Goal: Participate in discussion

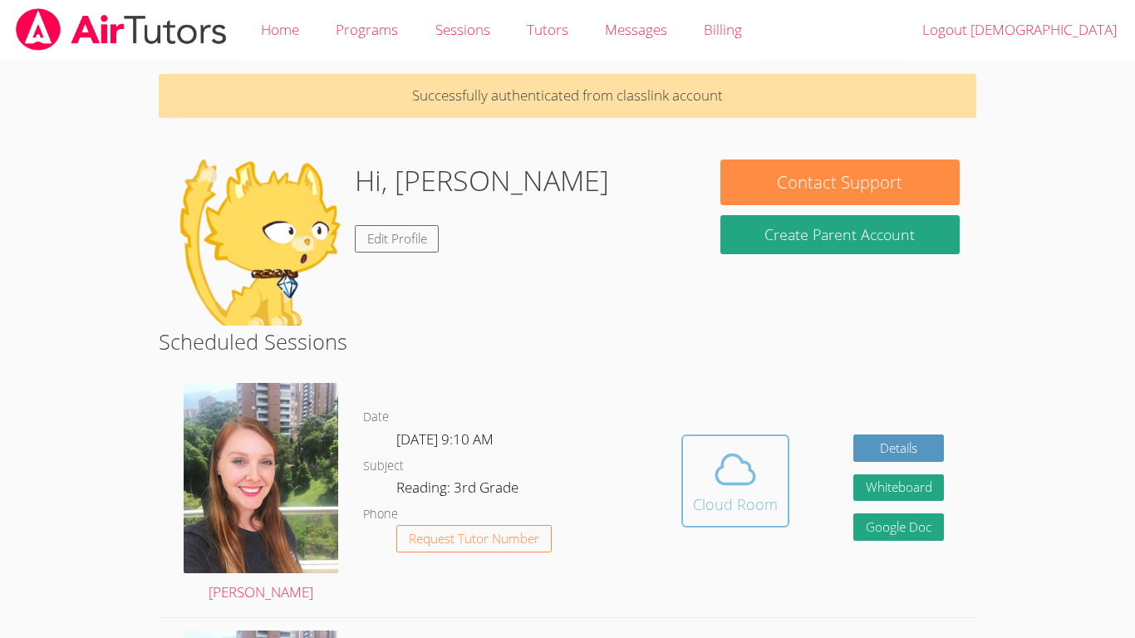
click at [762, 496] on div "Cloud Room" at bounding box center [735, 504] width 85 height 23
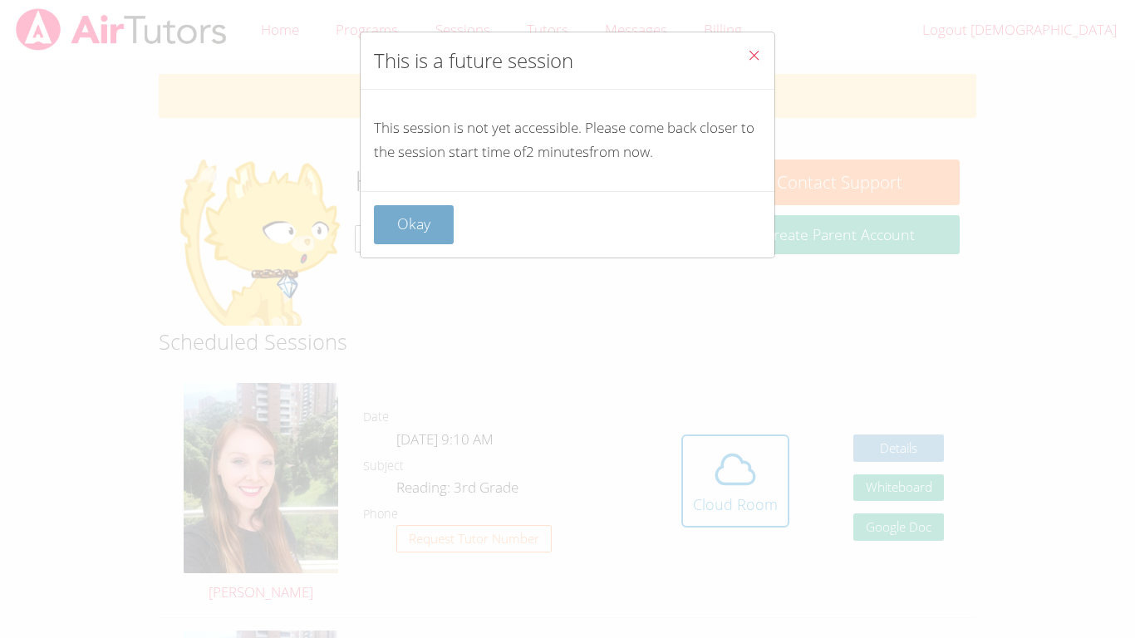
click at [399, 213] on button "Okay" at bounding box center [414, 224] width 80 height 39
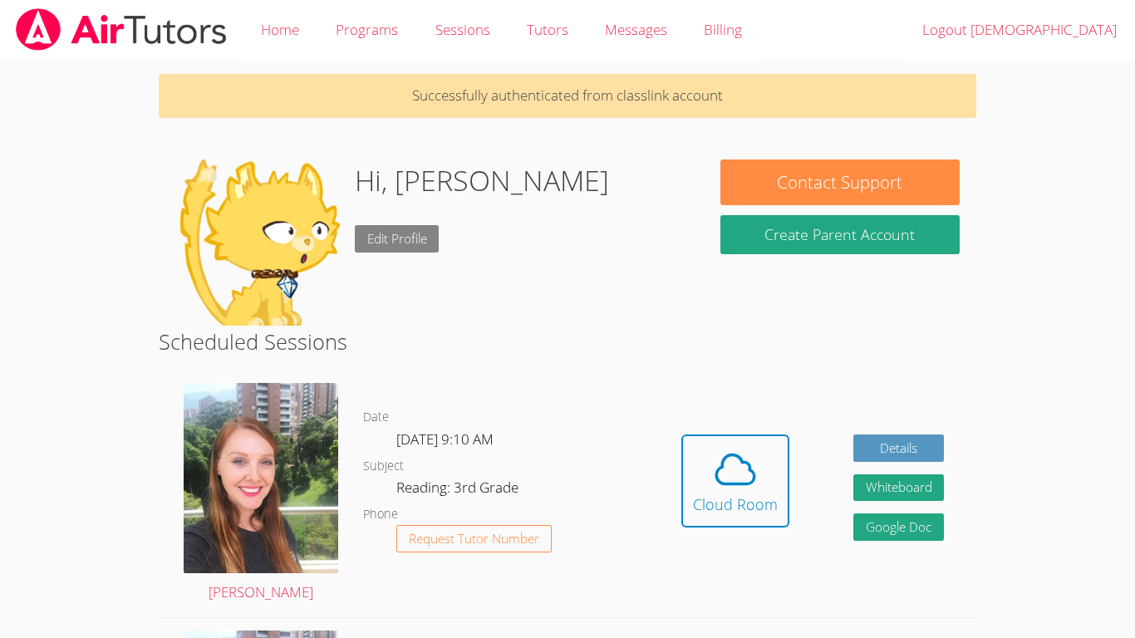
click at [408, 238] on link "Edit Profile" at bounding box center [397, 238] width 85 height 27
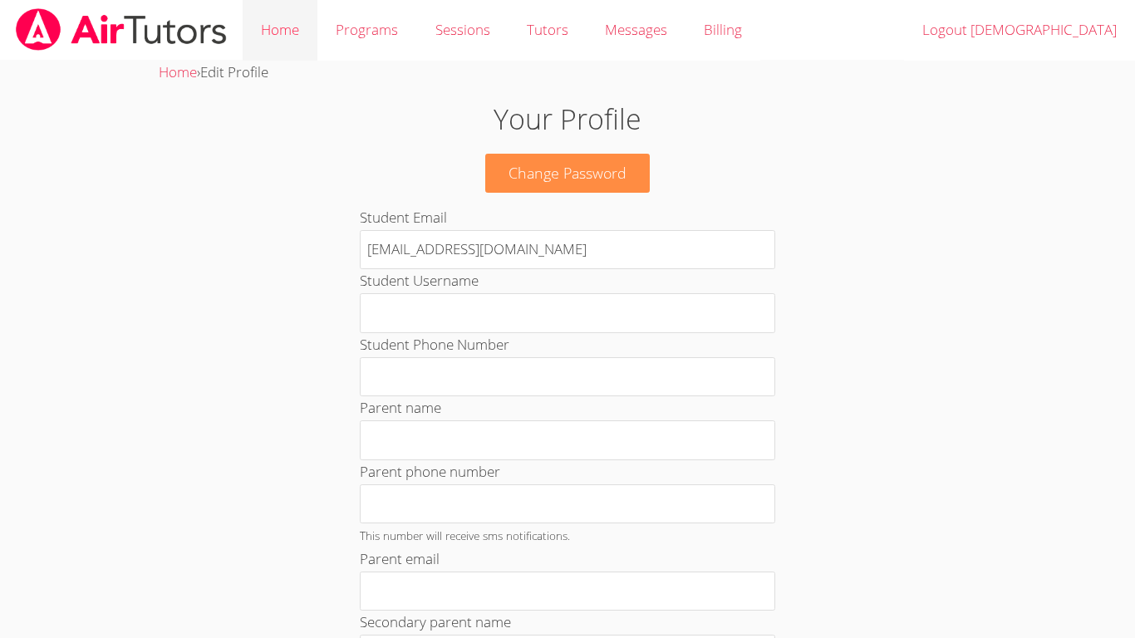
click at [277, 39] on link "Home" at bounding box center [280, 30] width 75 height 61
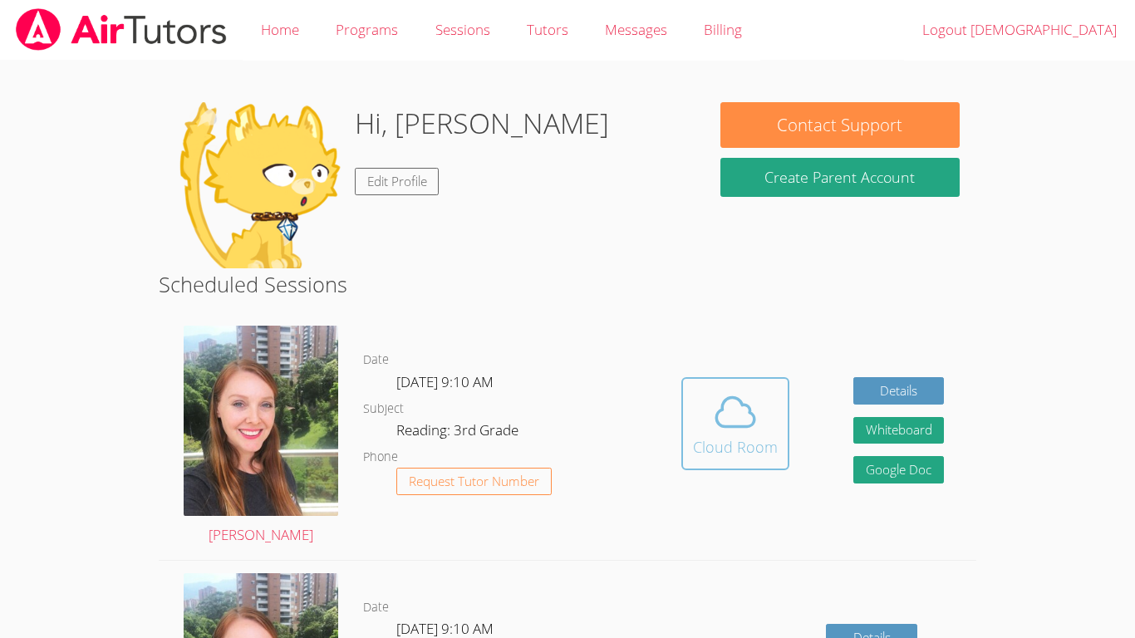
click at [719, 437] on div "Cloud Room" at bounding box center [735, 446] width 85 height 23
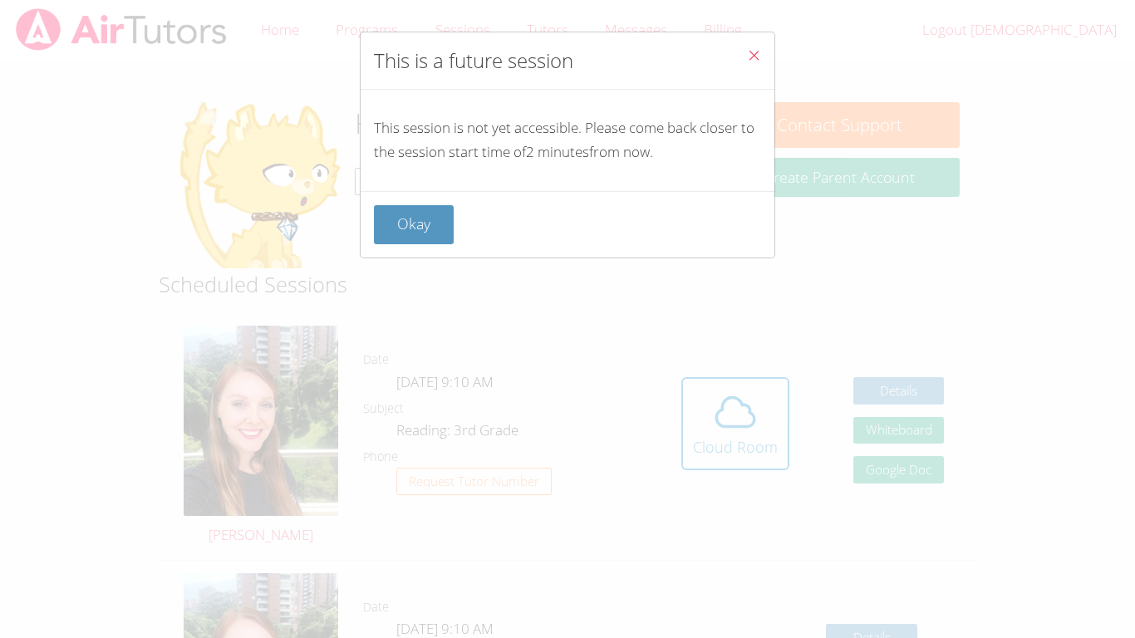
click at [437, 199] on div "Okay" at bounding box center [567, 224] width 414 height 66
click at [407, 224] on button "Okay" at bounding box center [414, 224] width 80 height 39
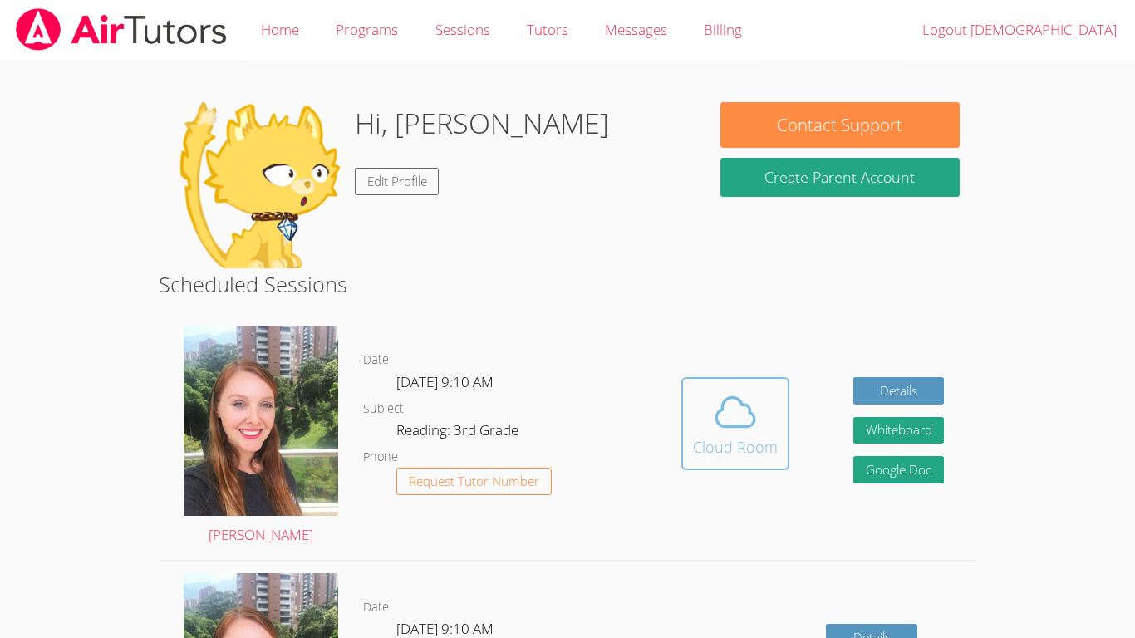
click at [694, 426] on span at bounding box center [735, 412] width 85 height 47
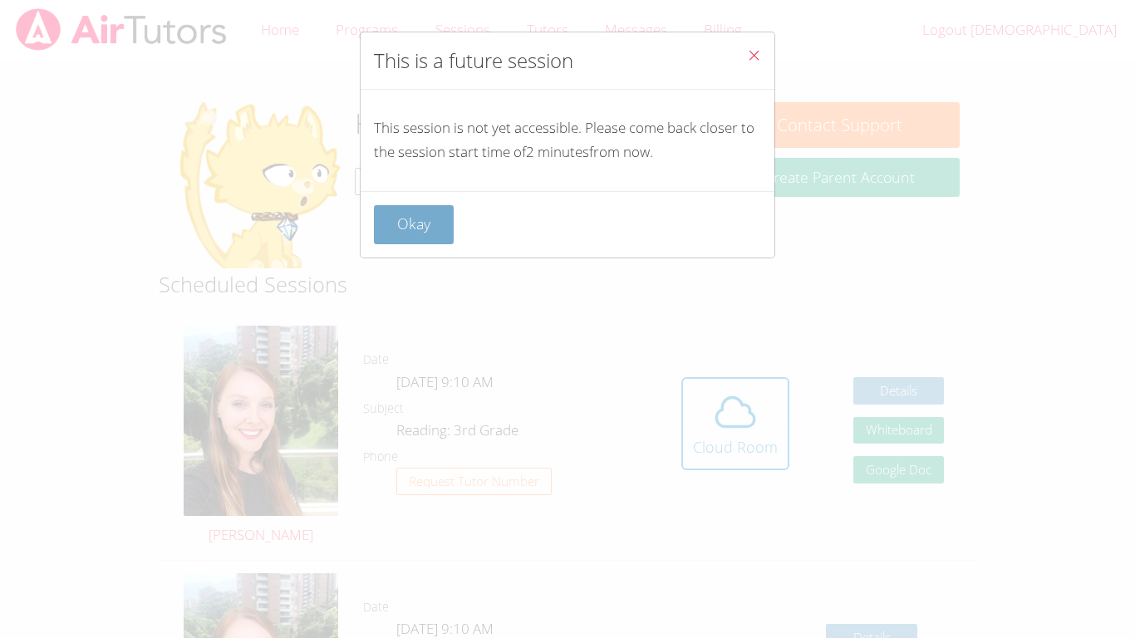
click at [429, 230] on button "Okay" at bounding box center [414, 224] width 80 height 39
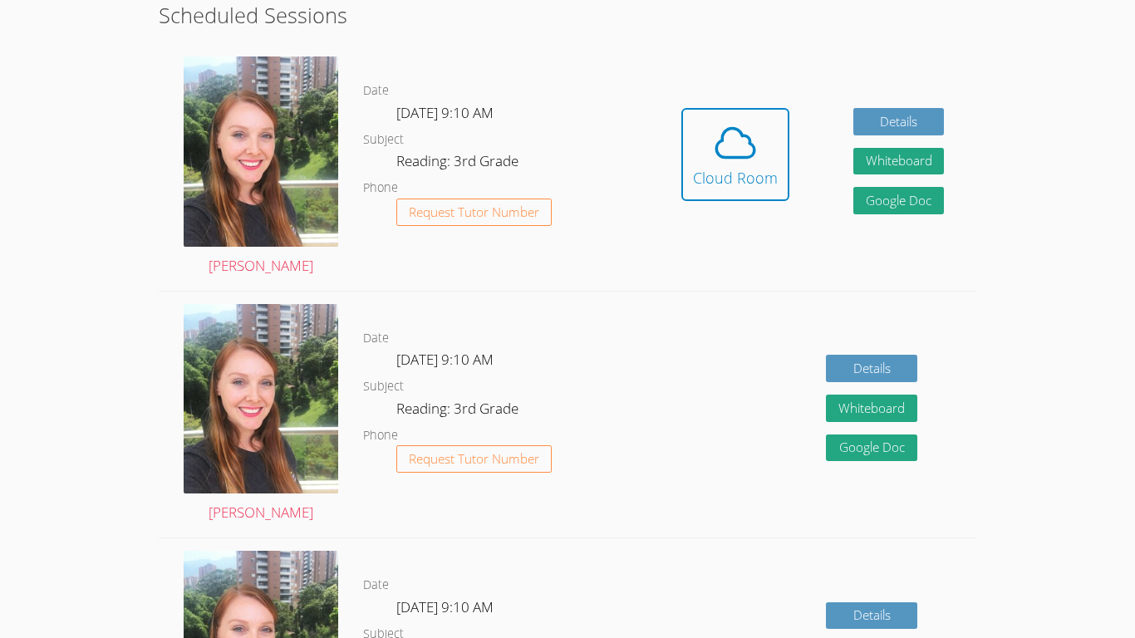
scroll to position [266, 0]
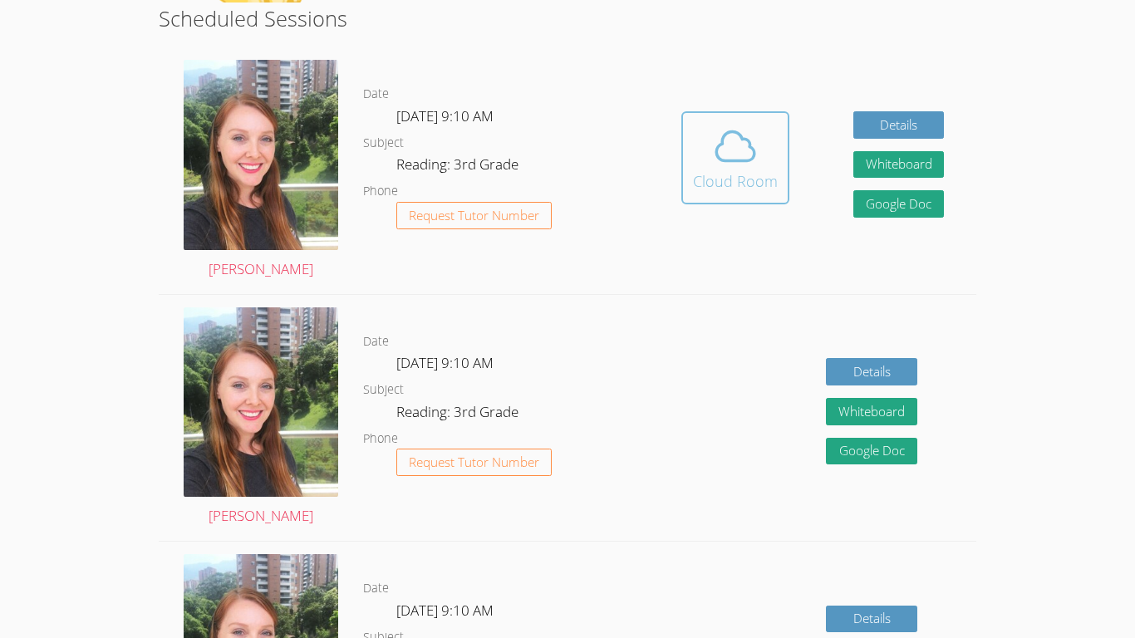
click at [683, 169] on button "Cloud Room" at bounding box center [735, 157] width 108 height 93
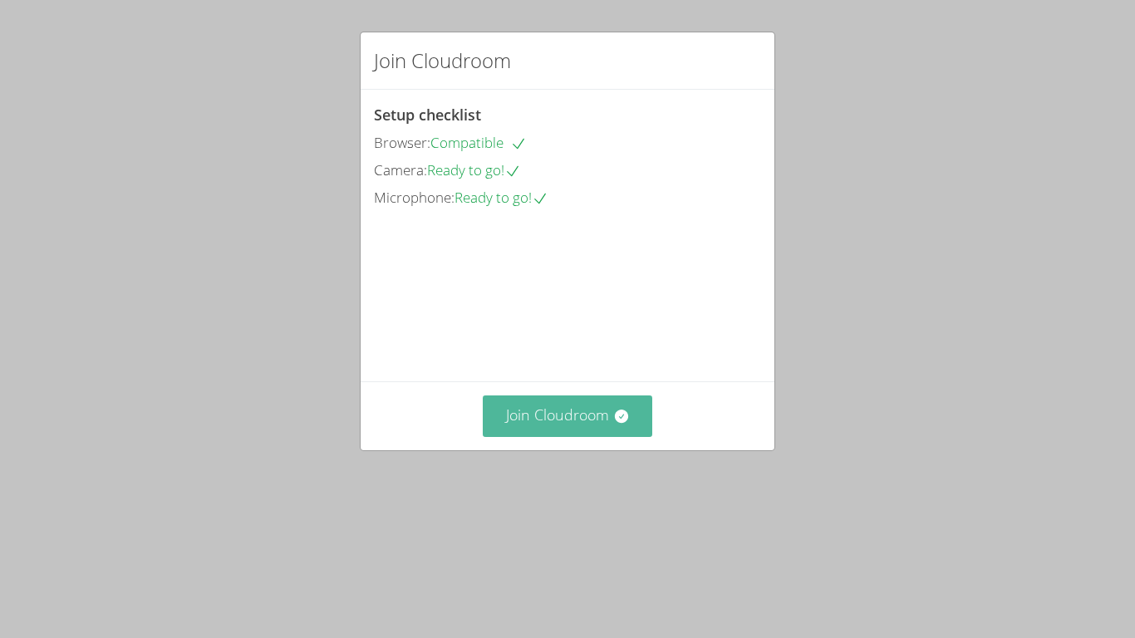
click at [535, 436] on button "Join Cloudroom" at bounding box center [568, 415] width 170 height 41
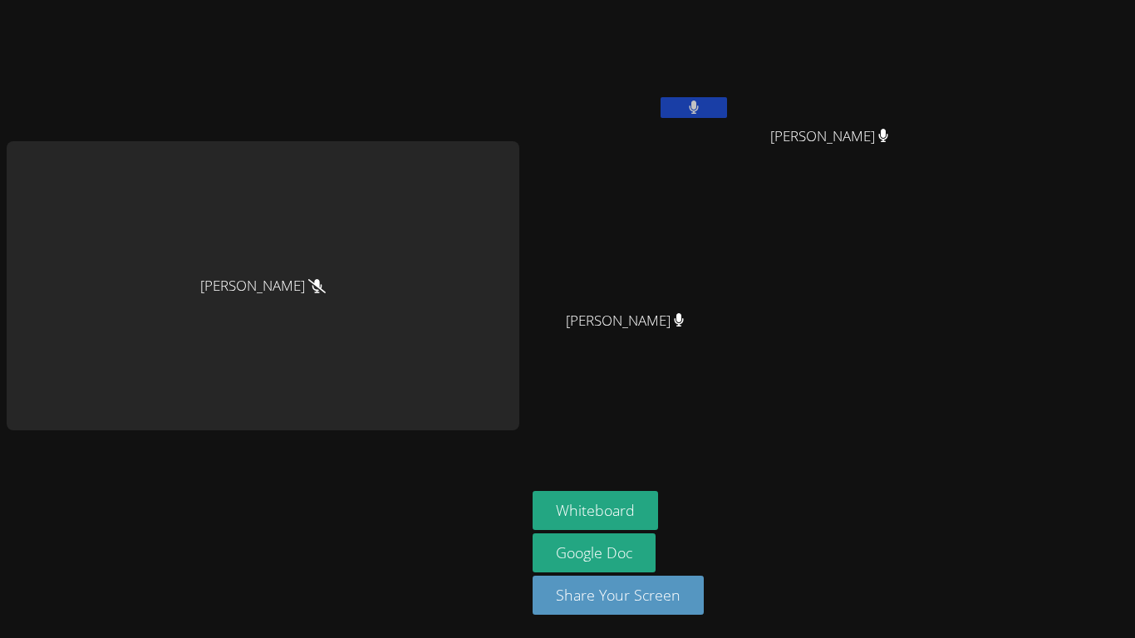
click at [419, 390] on div "[PERSON_NAME]" at bounding box center [263, 285] width 512 height 288
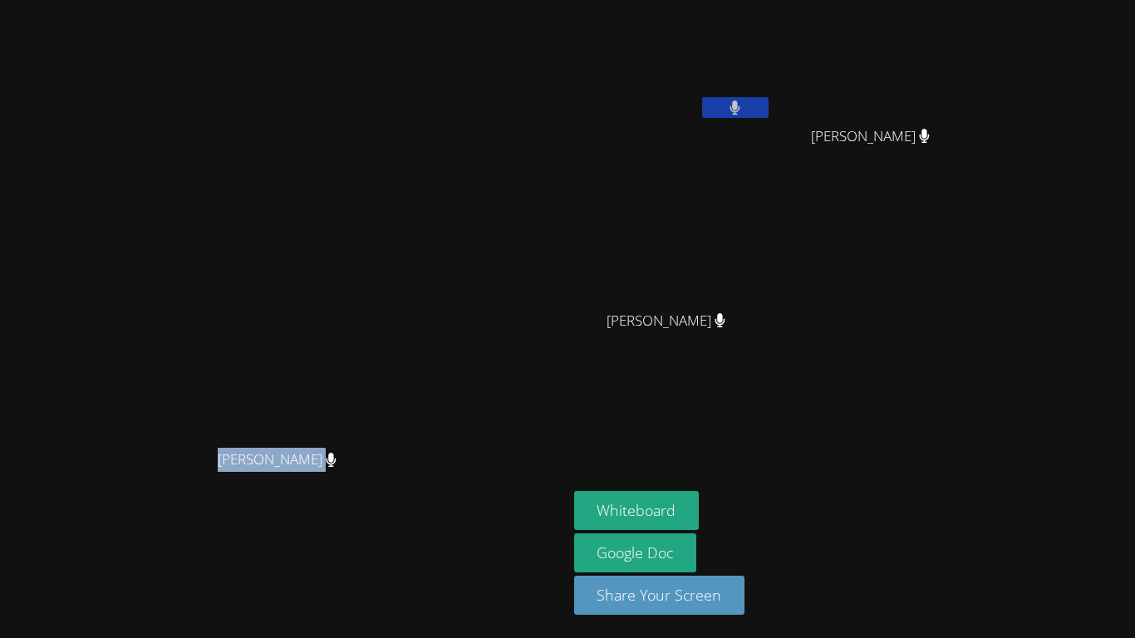
click at [24, 553] on div "Heather Parham Heather Parham" at bounding box center [284, 319] width 554 height 625
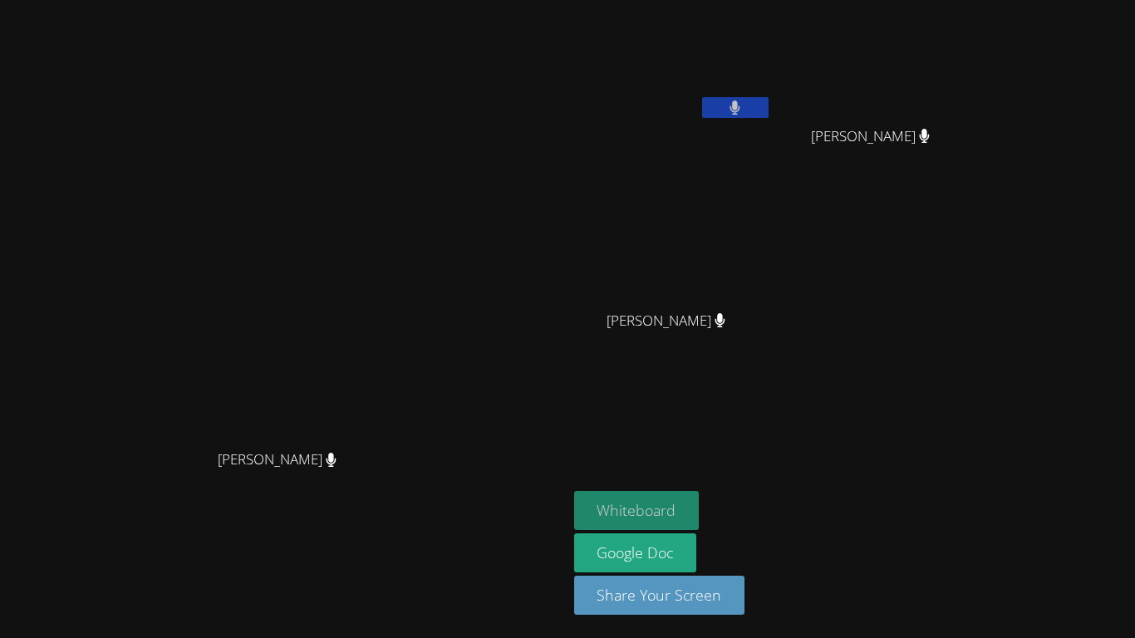
click at [699, 500] on button "Whiteboard" at bounding box center [636, 510] width 125 height 39
click at [336, 467] on icon at bounding box center [331, 460] width 10 height 14
click at [740, 112] on icon at bounding box center [734, 107] width 11 height 14
click at [743, 112] on icon at bounding box center [734, 107] width 17 height 14
click at [740, 107] on icon at bounding box center [735, 107] width 10 height 14
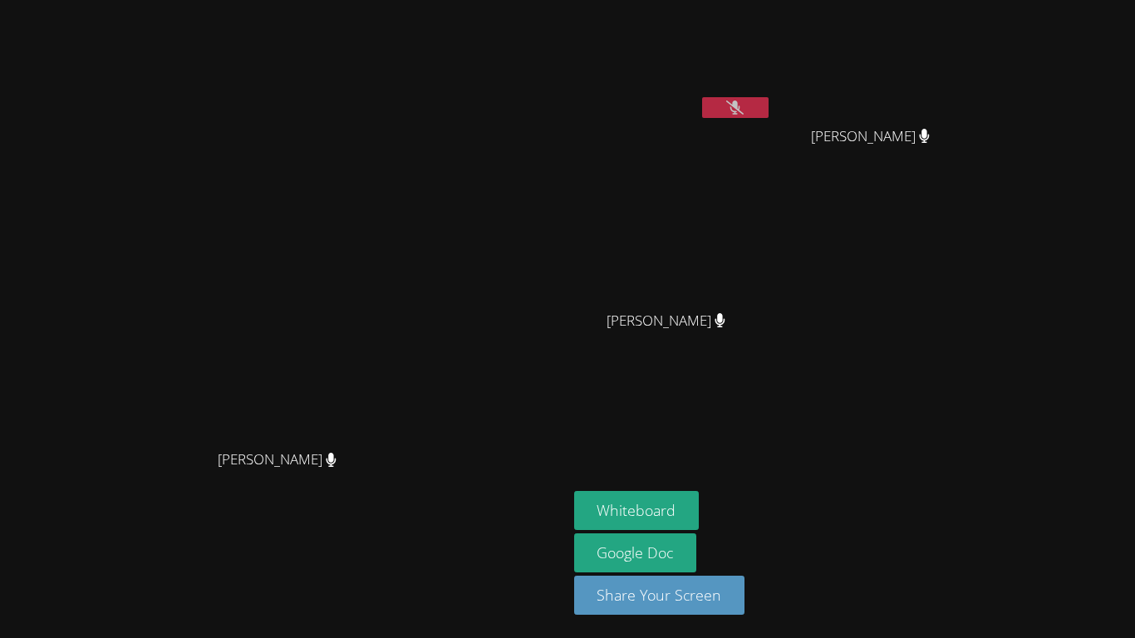
click at [743, 107] on icon at bounding box center [734, 107] width 17 height 14
click at [768, 113] on button at bounding box center [735, 107] width 66 height 21
click at [743, 104] on icon at bounding box center [734, 107] width 17 height 14
click at [740, 109] on icon at bounding box center [734, 107] width 11 height 14
click at [768, 117] on button at bounding box center [735, 107] width 66 height 21
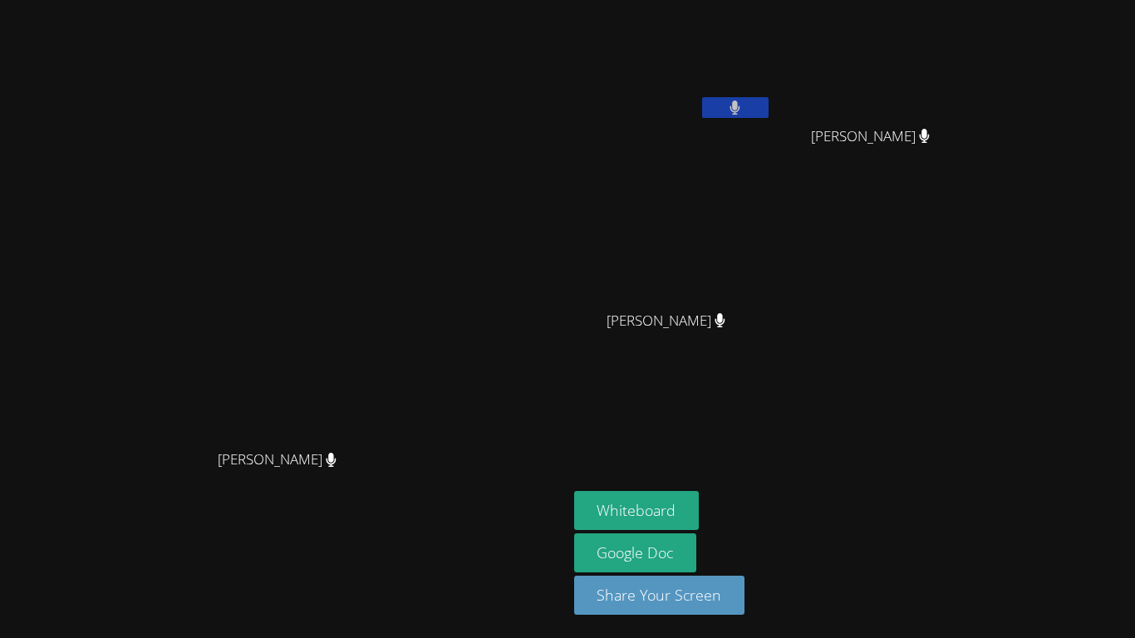
click at [768, 100] on button at bounding box center [735, 107] width 66 height 21
click at [740, 102] on icon at bounding box center [735, 107] width 10 height 14
click at [743, 112] on icon at bounding box center [734, 107] width 17 height 14
click at [768, 110] on button at bounding box center [735, 107] width 66 height 21
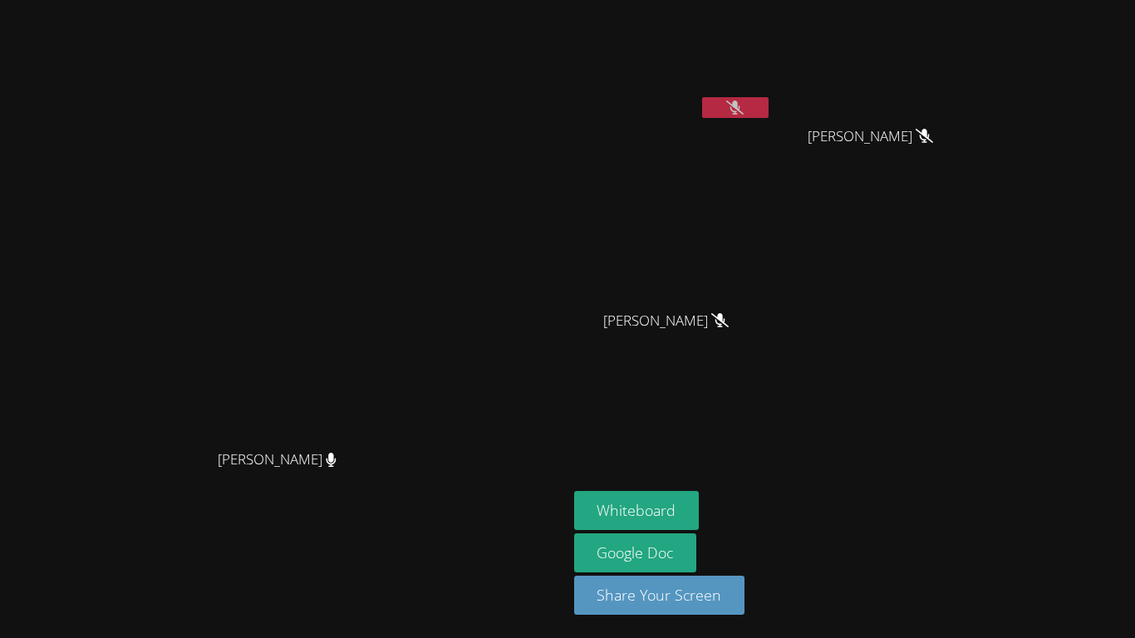
click at [768, 103] on button at bounding box center [735, 107] width 66 height 21
click at [768, 100] on button at bounding box center [735, 107] width 66 height 21
click at [743, 100] on icon at bounding box center [734, 107] width 17 height 14
click at [768, 100] on button at bounding box center [735, 107] width 66 height 21
click at [743, 100] on icon at bounding box center [734, 107] width 17 height 14
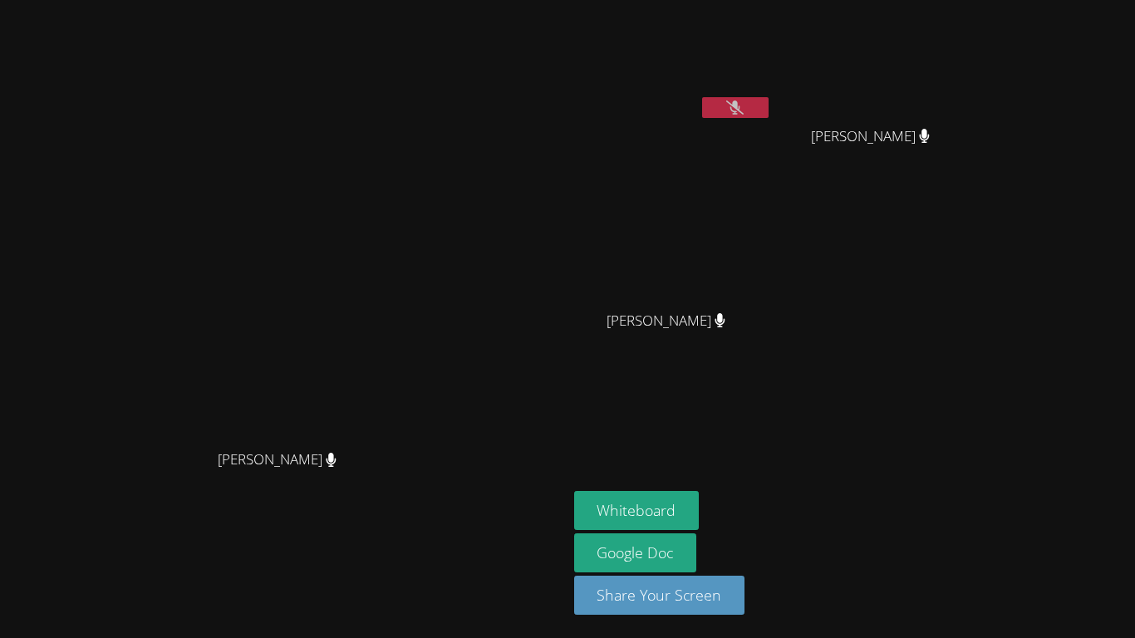
click at [768, 100] on button at bounding box center [735, 107] width 66 height 21
click at [743, 100] on icon at bounding box center [734, 107] width 17 height 14
click at [768, 100] on button at bounding box center [735, 107] width 66 height 21
click at [743, 100] on icon at bounding box center [734, 107] width 17 height 14
click at [768, 100] on button at bounding box center [735, 107] width 66 height 21
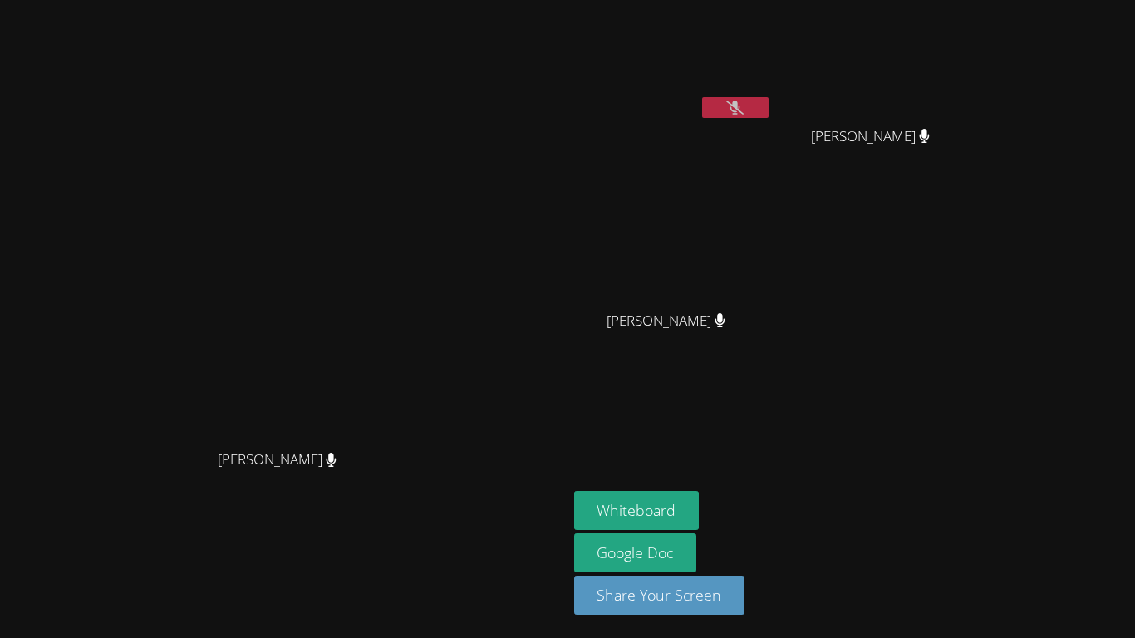
click at [743, 100] on icon at bounding box center [734, 107] width 17 height 14
click at [408, 244] on video at bounding box center [283, 285] width 249 height 311
click at [772, 91] on video at bounding box center [673, 62] width 198 height 111
click at [740, 104] on icon at bounding box center [734, 107] width 11 height 14
click at [743, 103] on icon at bounding box center [734, 107] width 17 height 14
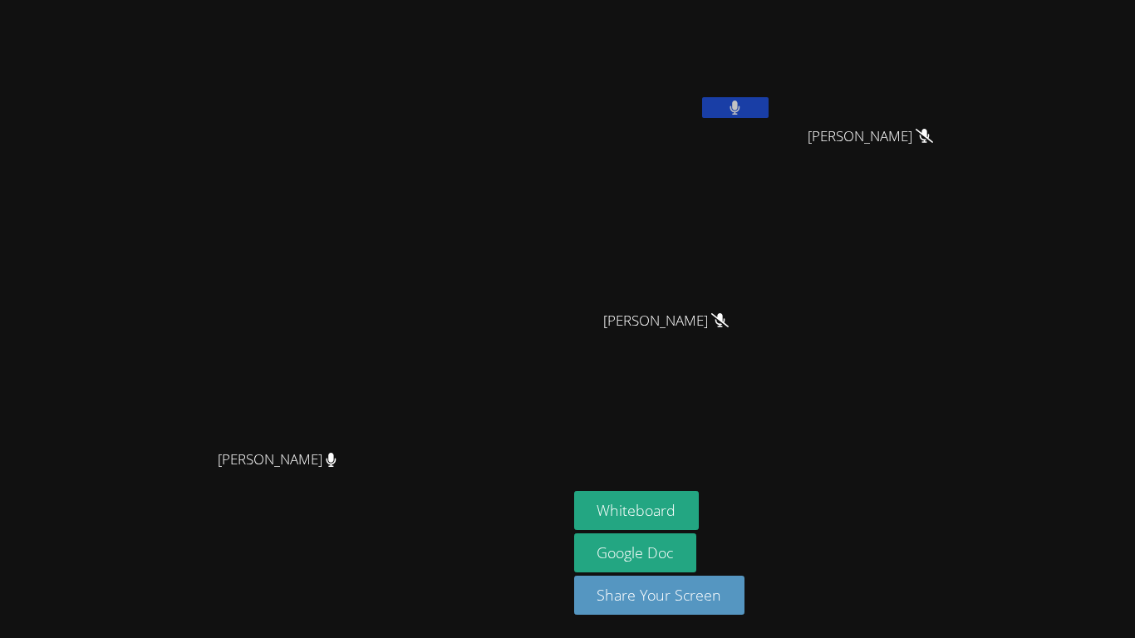
click at [772, 252] on video at bounding box center [673, 246] width 198 height 111
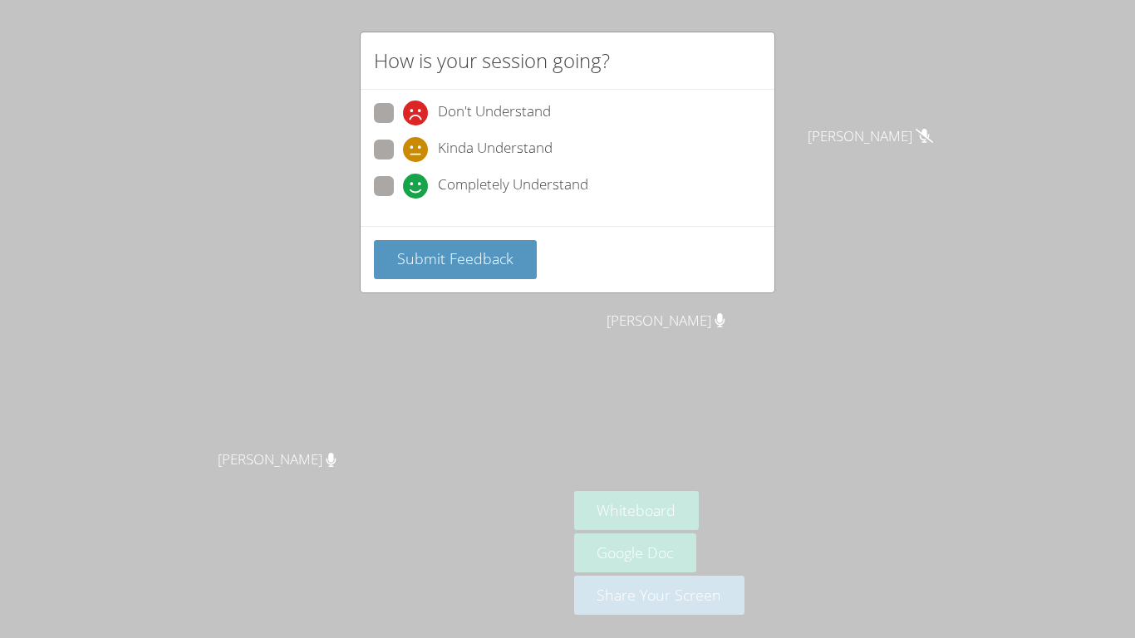
click at [432, 159] on div "Kinda Understand" at bounding box center [478, 149] width 150 height 25
click at [417, 154] on input "Kinda Understand" at bounding box center [410, 147] width 14 height 14
radio input "true"
click at [432, 178] on div "Completely Understand" at bounding box center [495, 186] width 185 height 25
click at [417, 178] on input "Completely Understand" at bounding box center [410, 183] width 14 height 14
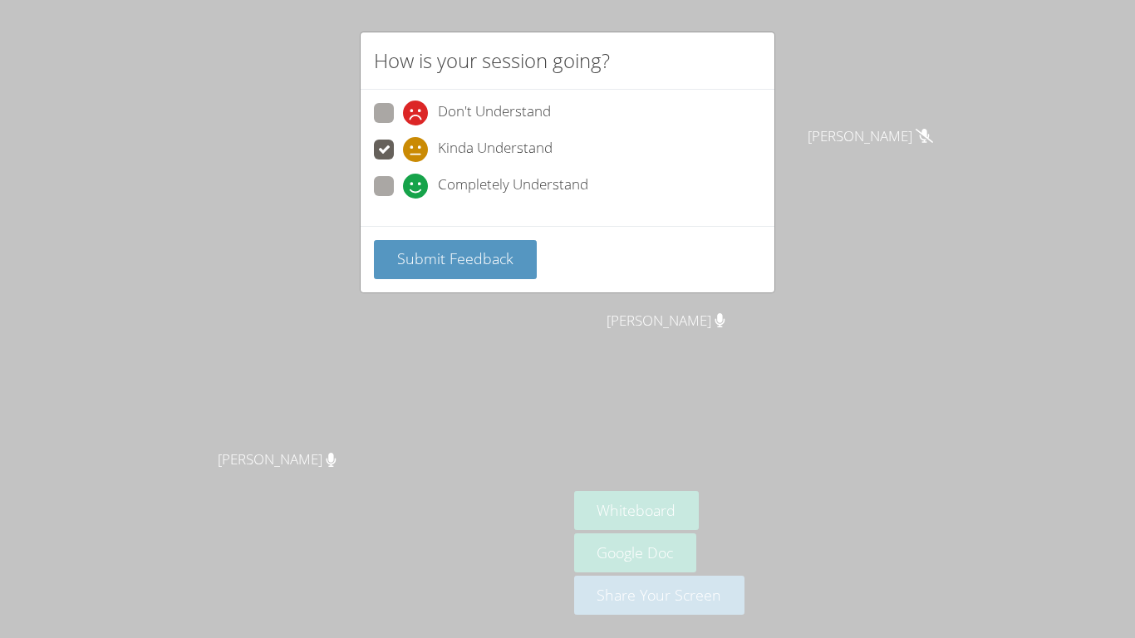
radio input "true"
click at [472, 262] on span "Submit Feedback" at bounding box center [455, 258] width 116 height 20
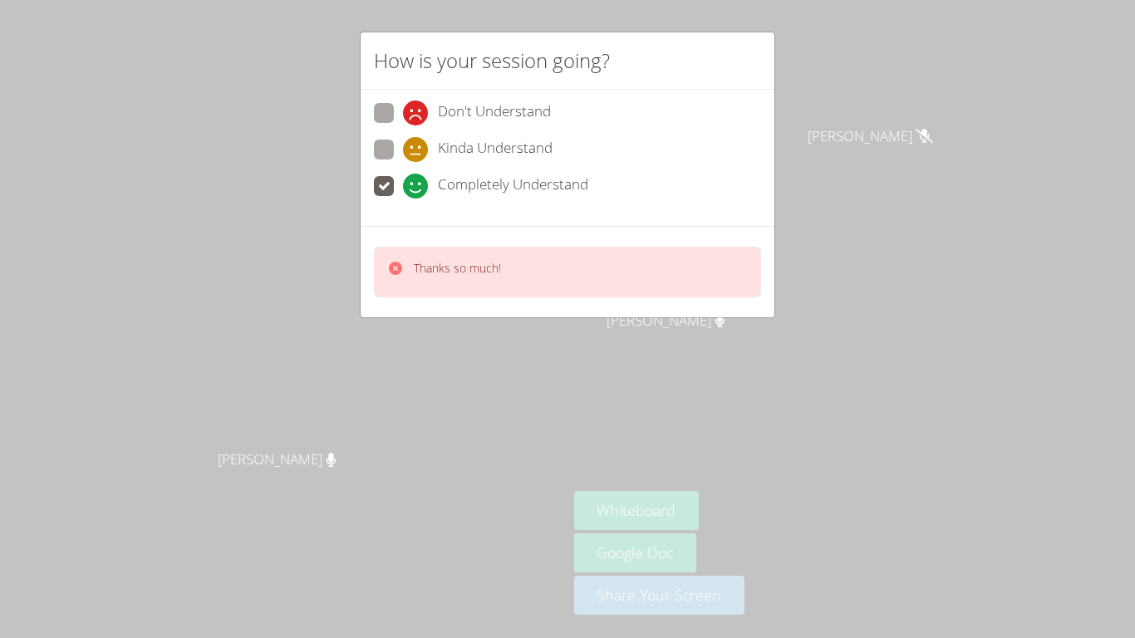
click at [591, 285] on div "Thanks so much!" at bounding box center [567, 272] width 387 height 51
click at [401, 272] on icon at bounding box center [395, 268] width 17 height 17
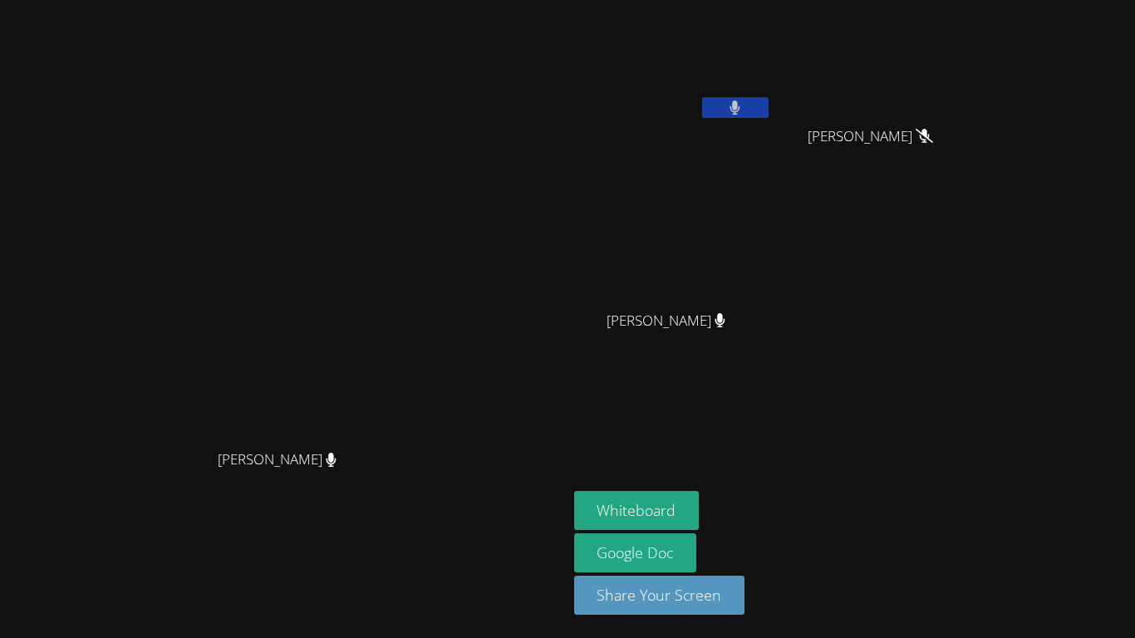
click at [768, 120] on div at bounding box center [735, 109] width 66 height 25
click at [768, 110] on button at bounding box center [735, 107] width 66 height 21
click at [743, 110] on icon at bounding box center [734, 107] width 17 height 14
click at [768, 118] on div at bounding box center [735, 109] width 66 height 25
click at [743, 109] on icon at bounding box center [734, 107] width 17 height 14
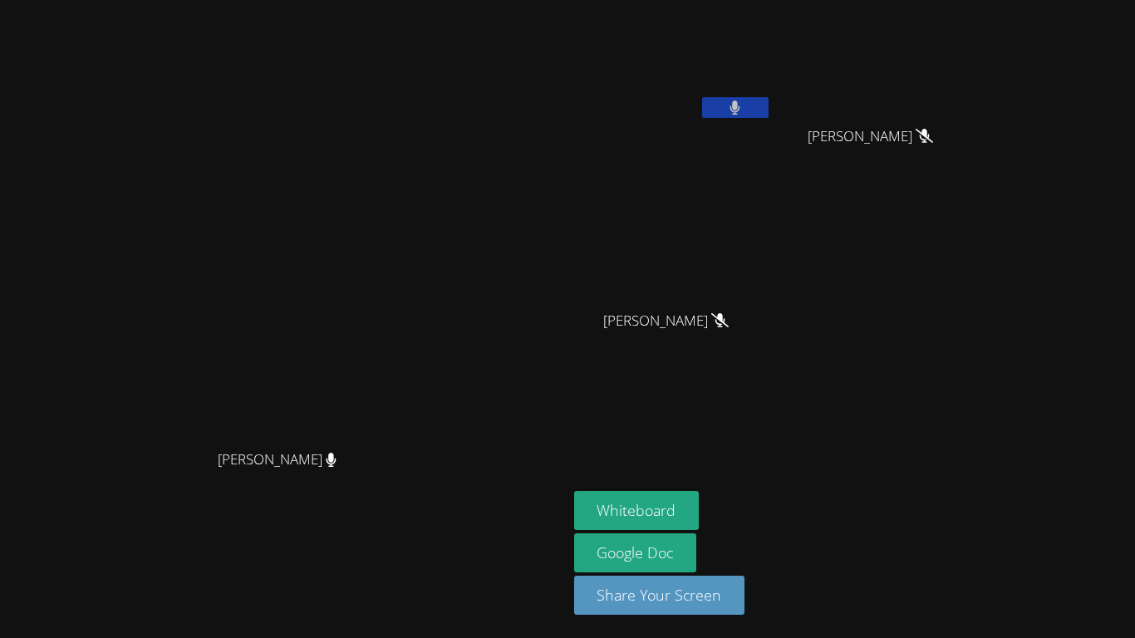
click at [725, 11] on video at bounding box center [673, 62] width 198 height 111
